Goal: Obtain resource: Download file/media

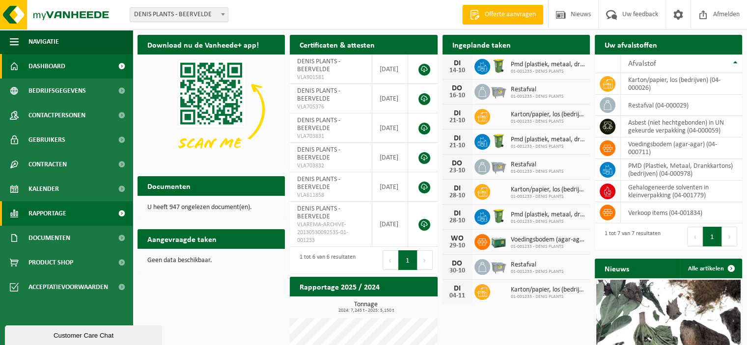
click at [48, 213] on span "Rapportage" at bounding box center [47, 213] width 38 height 25
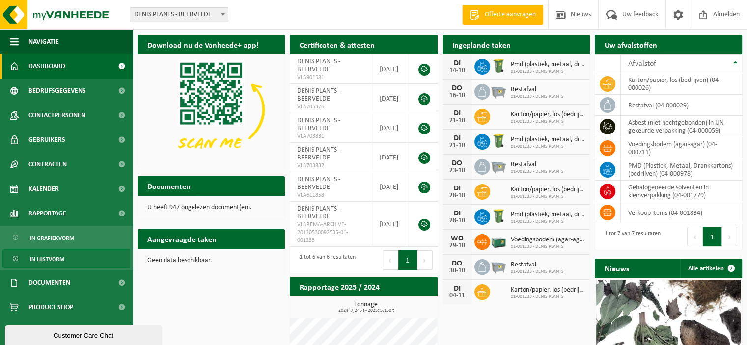
click at [46, 259] on span "In lijstvorm" at bounding box center [47, 259] width 34 height 19
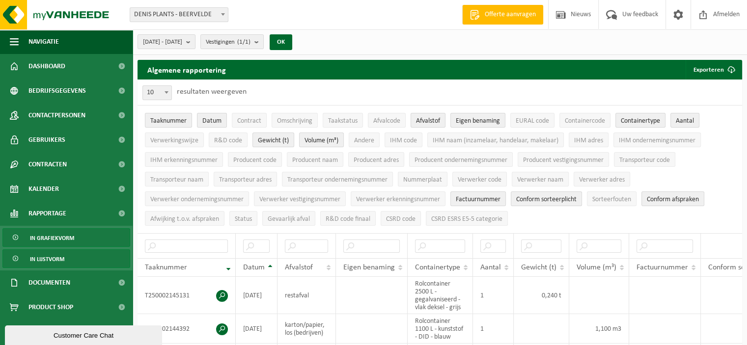
click at [62, 240] on span "In grafiekvorm" at bounding box center [52, 238] width 44 height 19
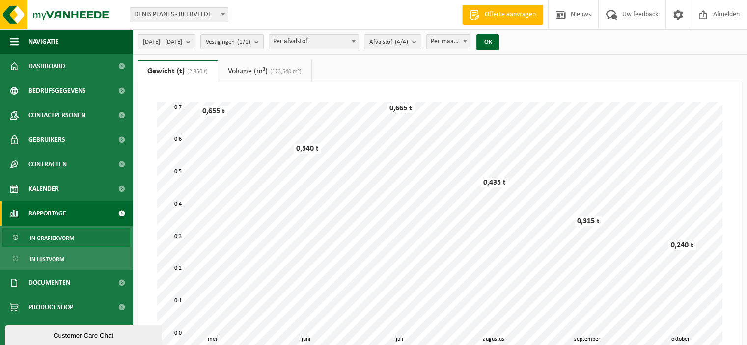
click at [195, 40] on b "submit" at bounding box center [190, 42] width 9 height 14
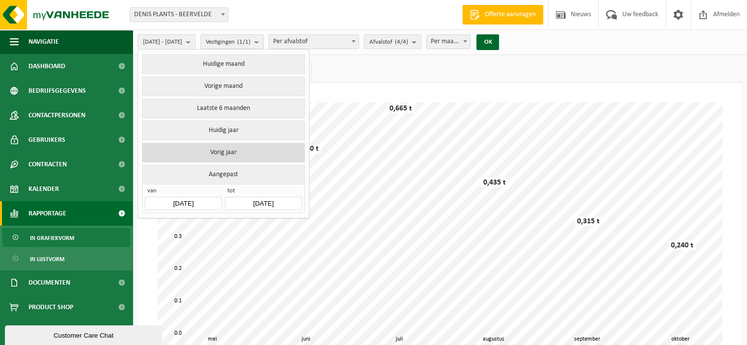
click at [225, 155] on button "Vorig jaar" at bounding box center [223, 153] width 163 height 20
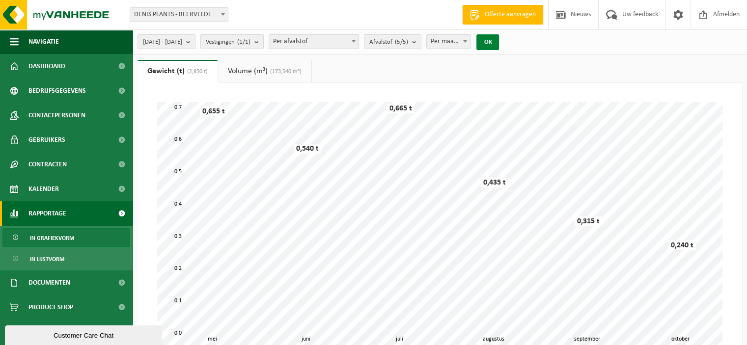
click at [499, 43] on button "OK" at bounding box center [488, 42] width 23 height 16
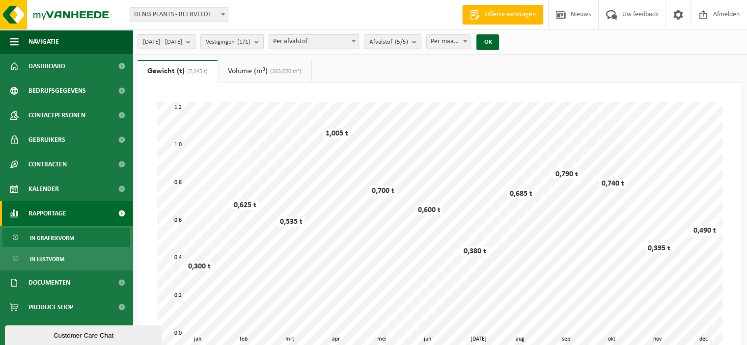
click at [177, 44] on span "2024-01-01 - 2024-12-31" at bounding box center [162, 42] width 39 height 15
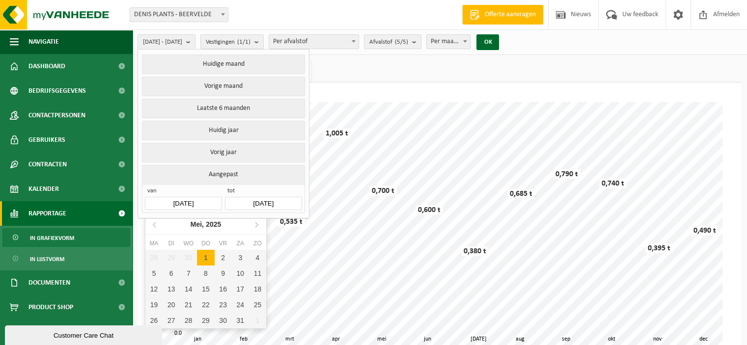
click at [193, 201] on input "2024-01-01" at bounding box center [183, 203] width 77 height 13
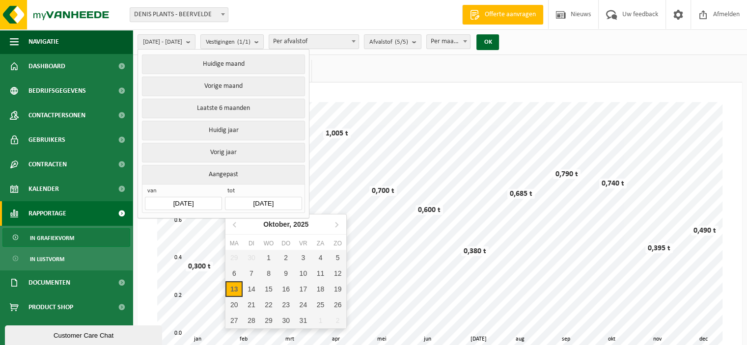
click at [250, 199] on input "2024-12-31" at bounding box center [263, 203] width 77 height 13
click at [233, 289] on div "13" at bounding box center [233, 289] width 17 height 16
type input "[DATE]"
click at [238, 198] on input "text" at bounding box center [263, 203] width 77 height 13
click at [232, 287] on div "13" at bounding box center [233, 289] width 17 height 16
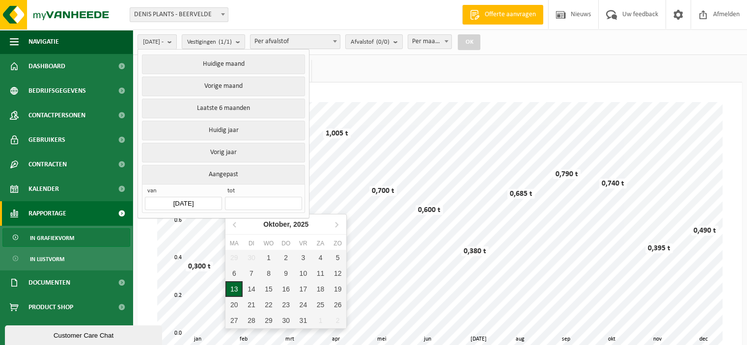
type input "[DATE]"
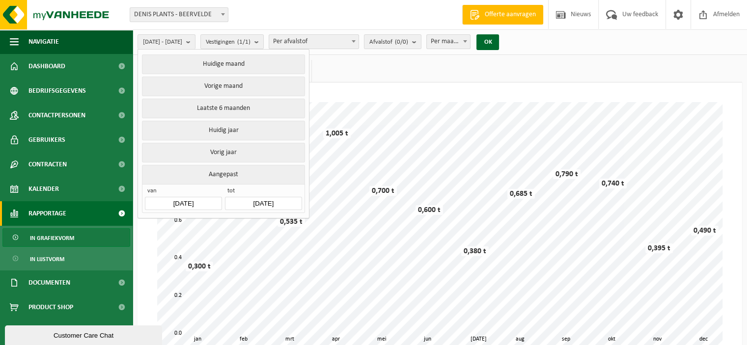
click at [232, 287] on div "13" at bounding box center [233, 293] width 17 height 16
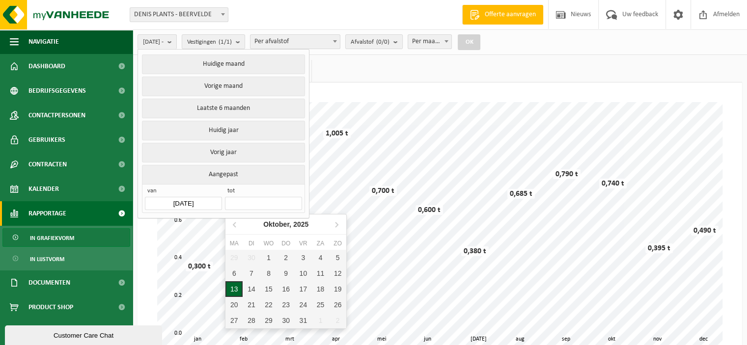
click at [233, 290] on div "13" at bounding box center [233, 289] width 17 height 16
type input "[DATE]"
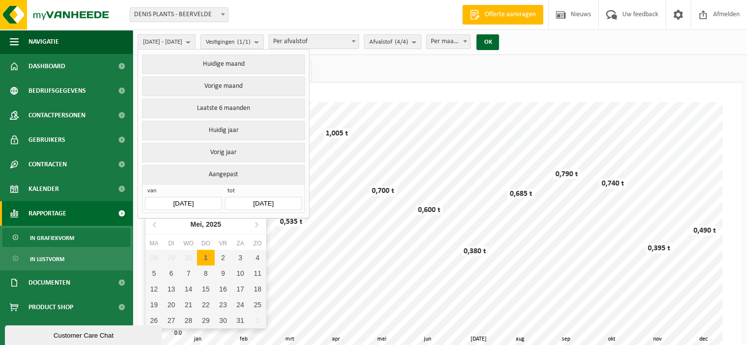
click at [187, 200] on input "[DATE]" at bounding box center [183, 203] width 77 height 13
click at [155, 224] on icon at bounding box center [155, 225] width 16 height 16
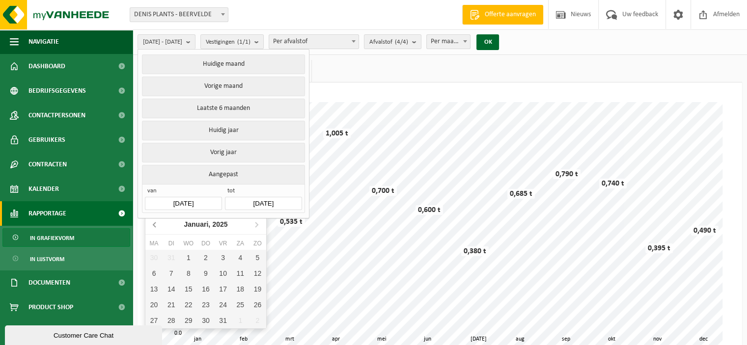
click at [155, 224] on icon at bounding box center [155, 225] width 16 height 16
click at [260, 271] on div "13" at bounding box center [257, 274] width 17 height 16
type input "2024-10-13"
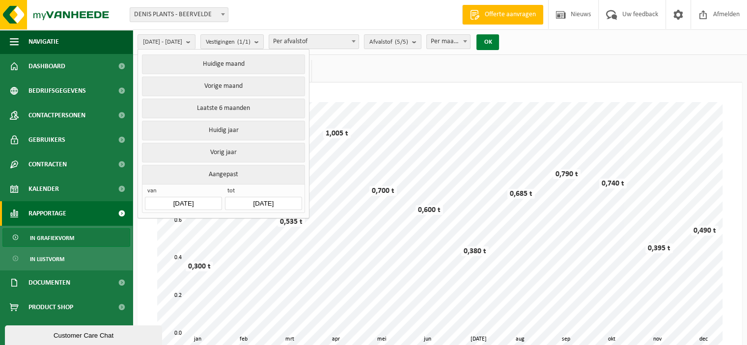
click at [499, 42] on button "OK" at bounding box center [488, 42] width 23 height 16
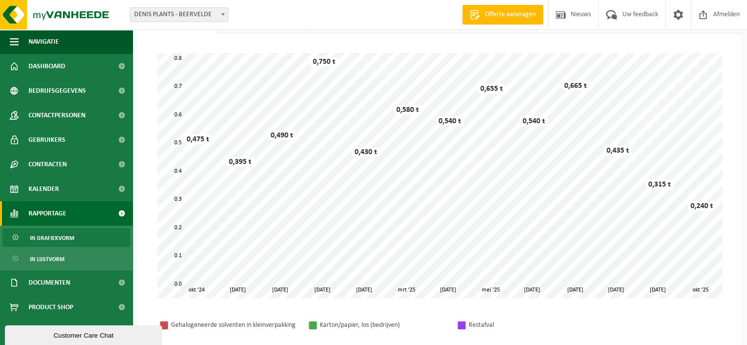
scroll to position [98, 0]
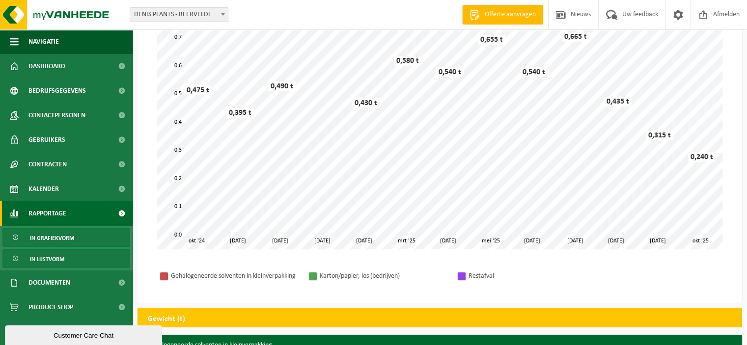
click at [61, 256] on span "In lijstvorm" at bounding box center [47, 259] width 34 height 19
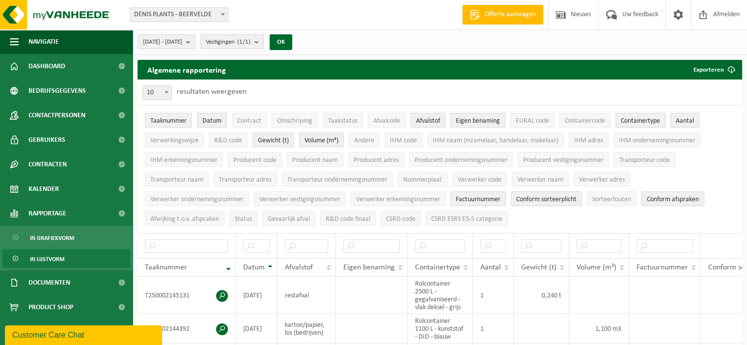
click at [263, 42] on b "submit" at bounding box center [258, 42] width 9 height 14
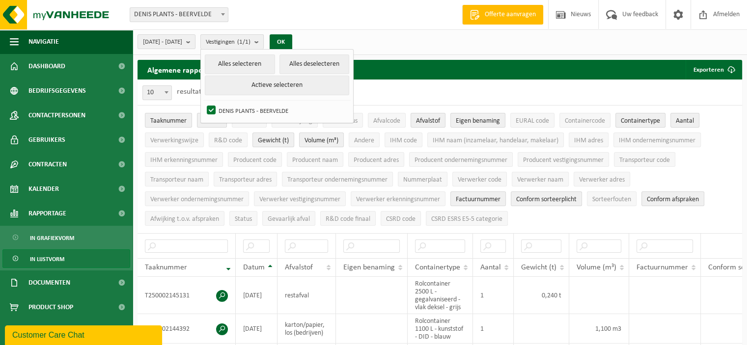
click at [263, 42] on b "submit" at bounding box center [258, 42] width 9 height 14
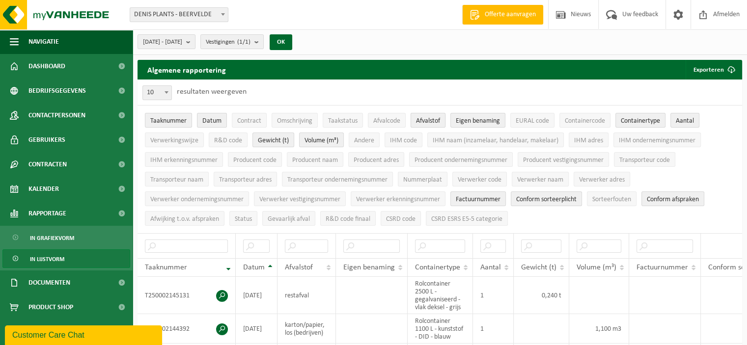
click at [437, 121] on span "Afvalstof" at bounding box center [428, 120] width 24 height 7
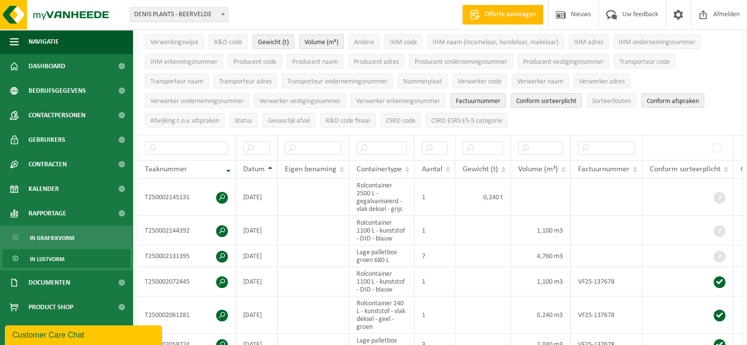
scroll to position [147, 0]
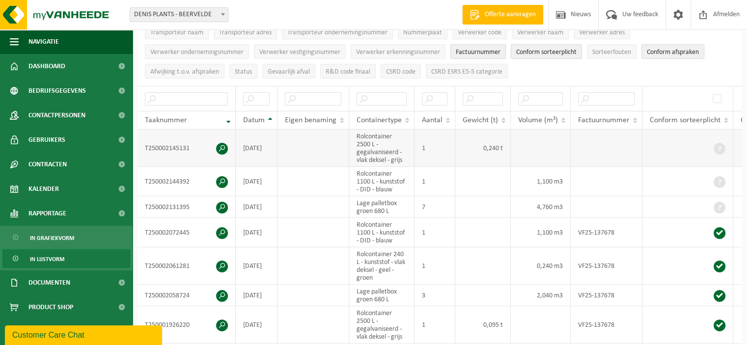
click at [654, 138] on td at bounding box center [688, 148] width 91 height 37
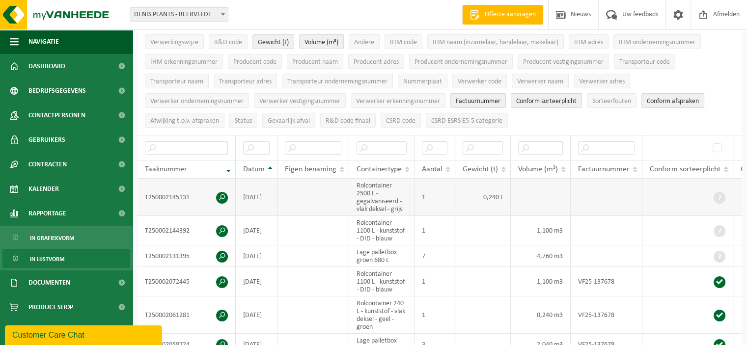
scroll to position [0, 0]
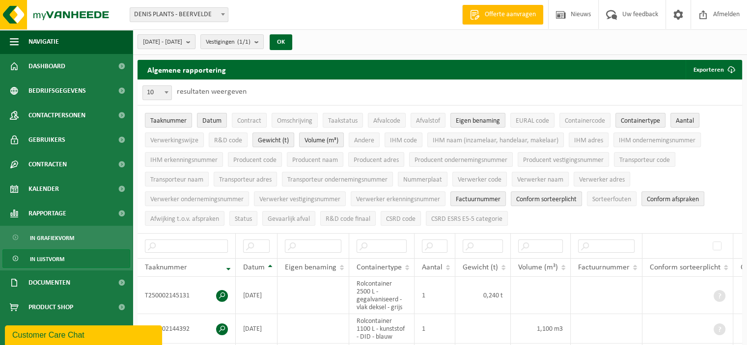
click at [182, 45] on span "2024-10-13 - 2025-10-13" at bounding box center [162, 42] width 39 height 15
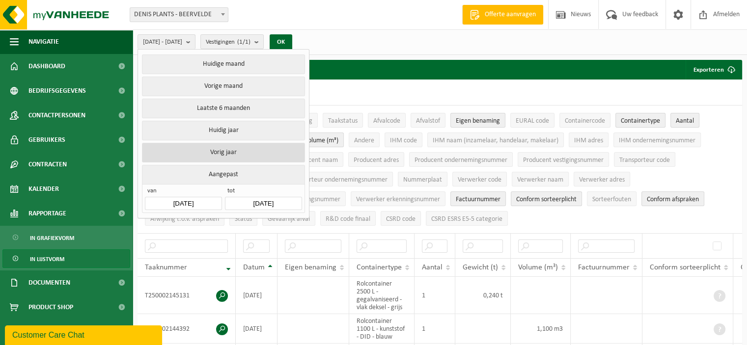
click at [228, 150] on button "Vorig jaar" at bounding box center [223, 153] width 163 height 20
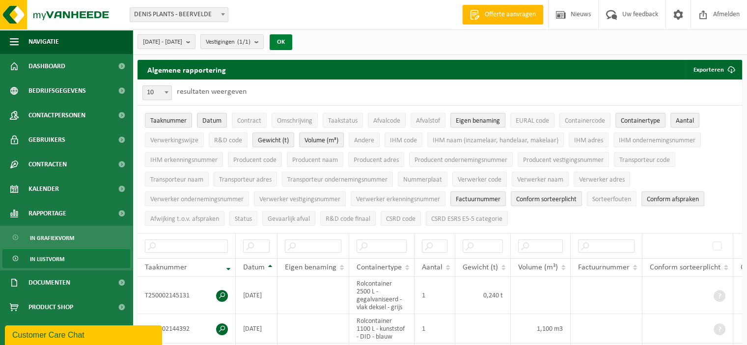
click at [292, 44] on button "OK" at bounding box center [281, 42] width 23 height 16
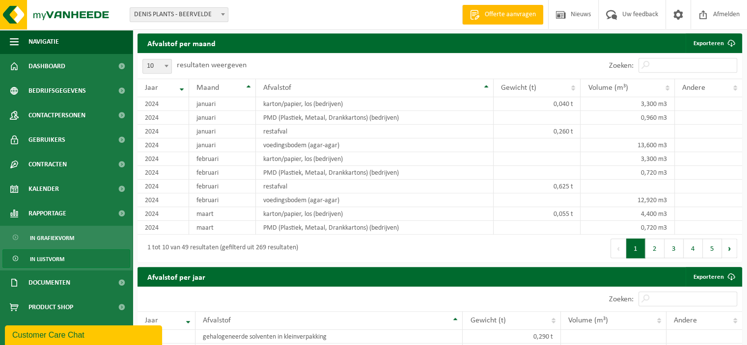
scroll to position [688, 0]
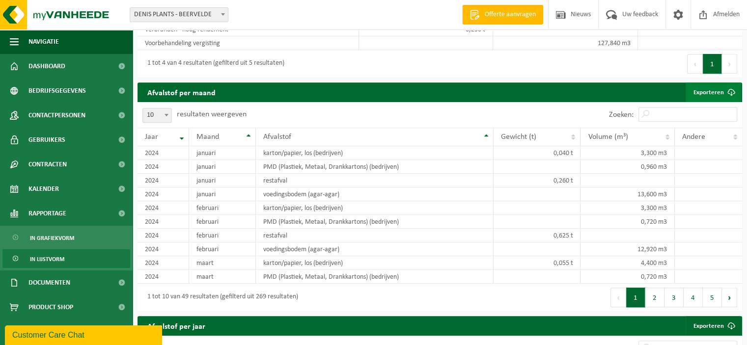
click at [713, 98] on link "Exporteren" at bounding box center [714, 93] width 56 height 20
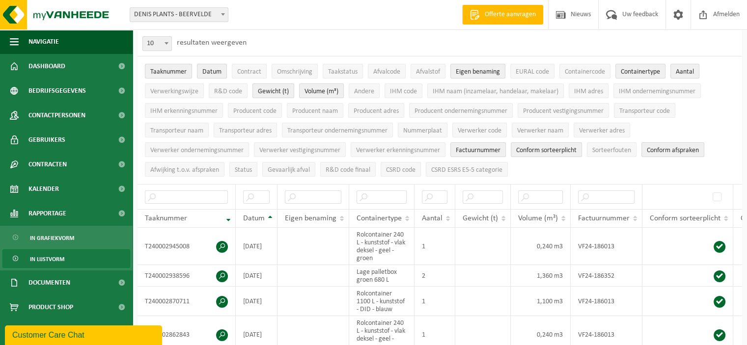
scroll to position [0, 0]
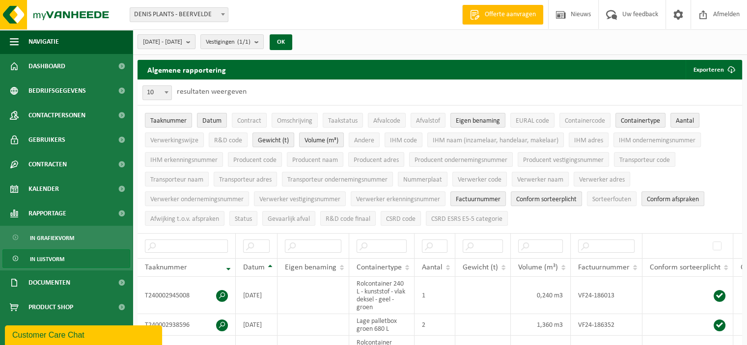
click at [195, 41] on b "submit" at bounding box center [190, 42] width 9 height 14
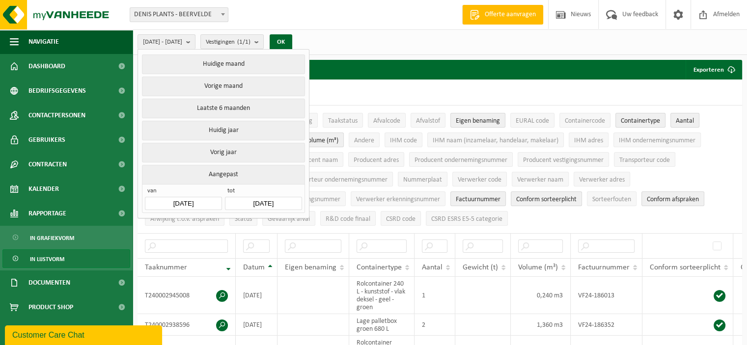
click at [186, 201] on input "2024-01-01" at bounding box center [183, 203] width 77 height 13
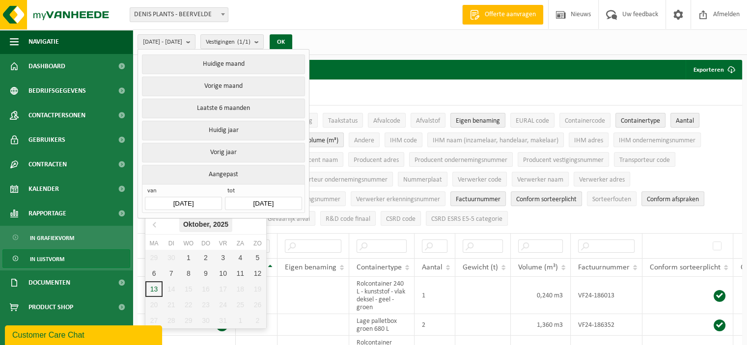
click at [226, 224] on icon "2025" at bounding box center [220, 224] width 15 height 7
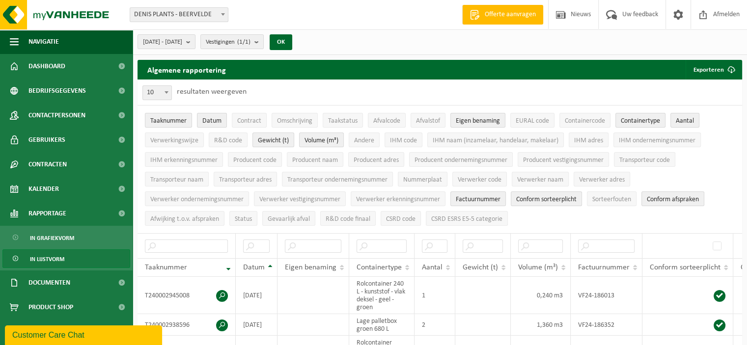
click at [226, 224] on nav "2025" at bounding box center [205, 229] width 121 height 20
click at [169, 95] on span at bounding box center [167, 92] width 10 height 13
click at [170, 42] on span "2024-01-01 - 2024-12-31" at bounding box center [162, 42] width 39 height 15
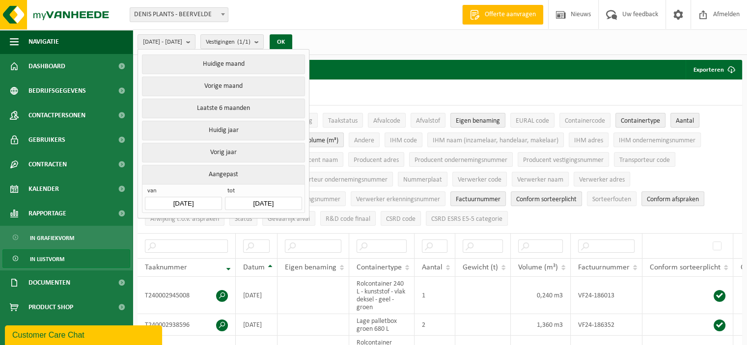
click at [203, 200] on input "2024-01-01" at bounding box center [183, 203] width 77 height 13
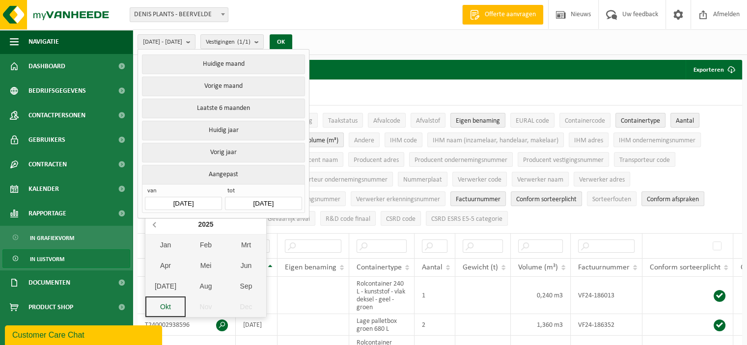
click at [155, 225] on icon at bounding box center [155, 225] width 16 height 16
click at [169, 303] on div "Okt" at bounding box center [165, 307] width 40 height 21
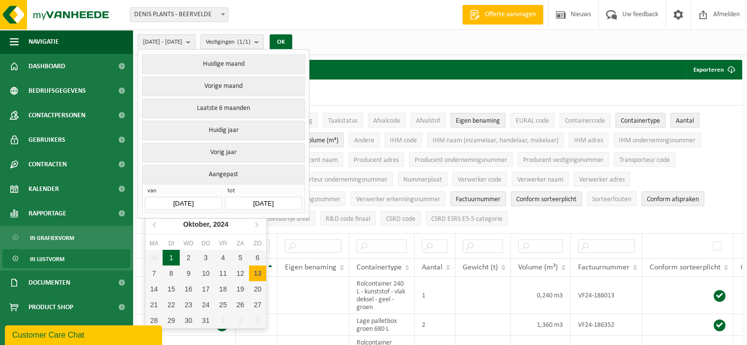
click at [170, 258] on div "1" at bounding box center [171, 258] width 17 height 16
type input "2024-10-01"
type input "[DATE]"
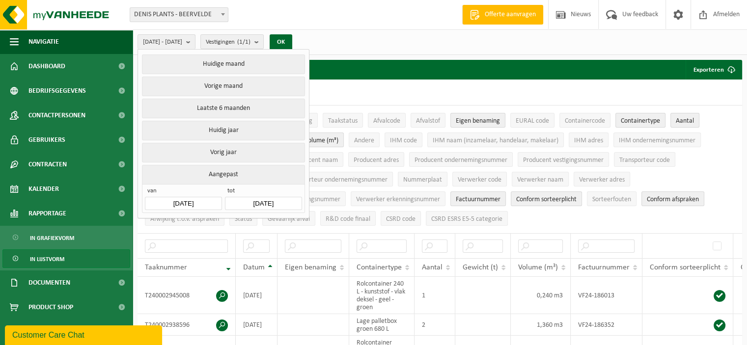
click at [268, 200] on input "[DATE]" at bounding box center [263, 203] width 77 height 13
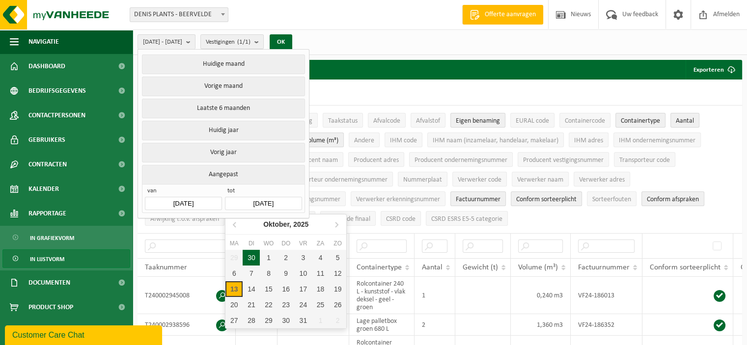
click at [256, 255] on div "30" at bounding box center [251, 258] width 17 height 16
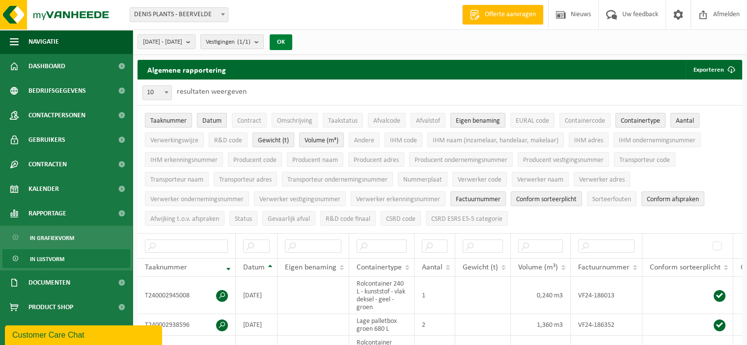
click at [292, 38] on button "OK" at bounding box center [281, 42] width 23 height 16
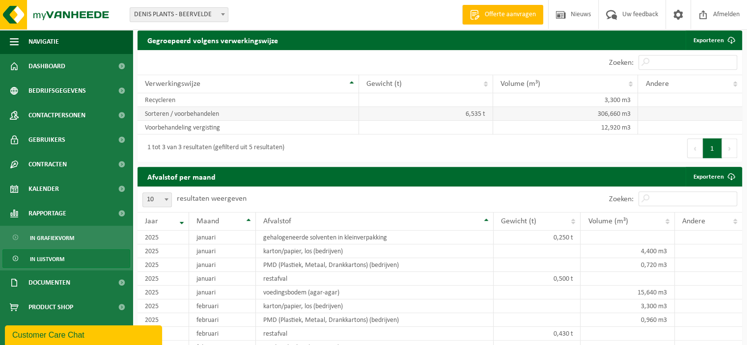
scroll to position [688, 0]
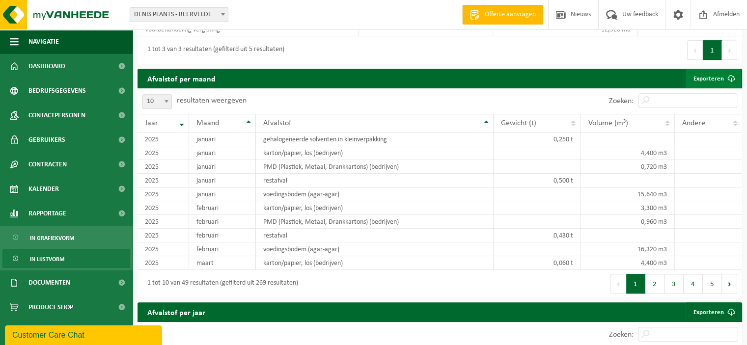
click at [717, 82] on link "Exporteren" at bounding box center [714, 79] width 56 height 20
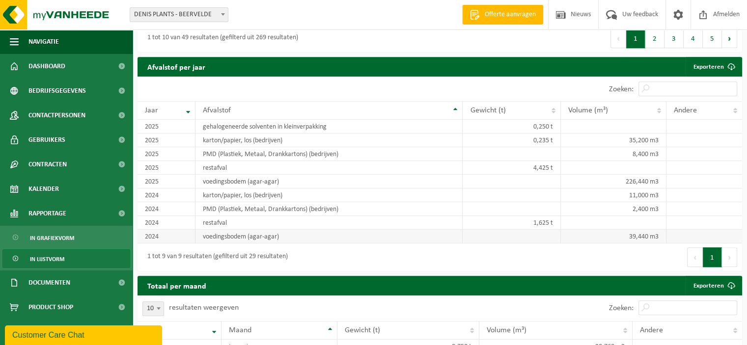
scroll to position [884, 0]
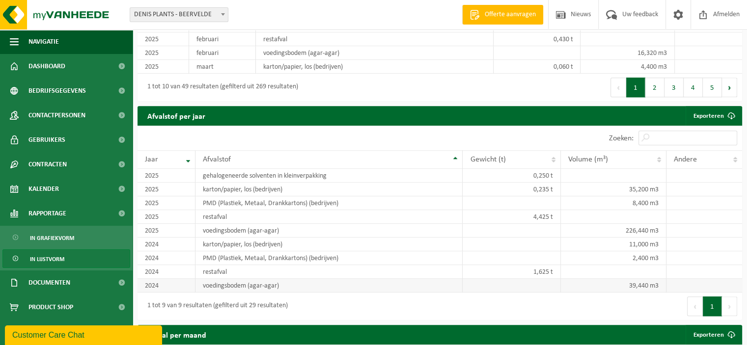
drag, startPoint x: 358, startPoint y: 281, endPoint x: 364, endPoint y: 284, distance: 6.4
click at [358, 281] on td "voedingsbodem (agar-agar)" at bounding box center [330, 286] width 268 height 14
click at [637, 283] on td "39,440 m3" at bounding box center [614, 286] width 106 height 14
click at [637, 284] on td "39,440 m3" at bounding box center [614, 286] width 106 height 14
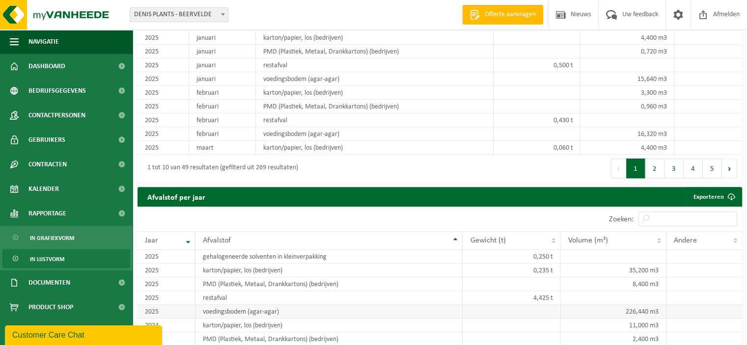
scroll to position [705, 0]
